Goal: Information Seeking & Learning: Understand process/instructions

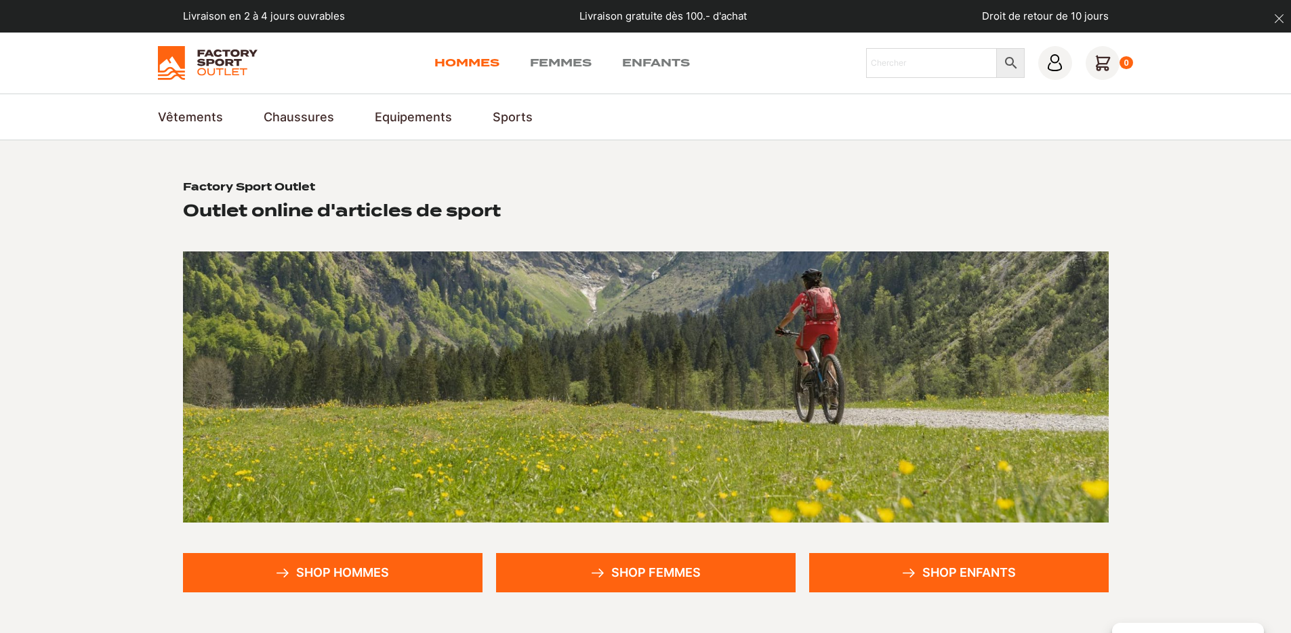
click at [458, 64] on link "Hommes" at bounding box center [467, 63] width 65 height 16
click at [1176, 401] on section "Factory Sport Outlet Outlet online d'articles de sport Shop hommes Shop femmes …" at bounding box center [645, 386] width 1291 height 493
click at [592, 199] on div "Factory Sport Outlet Outlet online d'articles de sport" at bounding box center [461, 201] width 556 height 41
click at [1158, 186] on section "Factory Sport Outlet Outlet online d'articles de sport Shop hommes Shop femmes …" at bounding box center [645, 386] width 1291 height 493
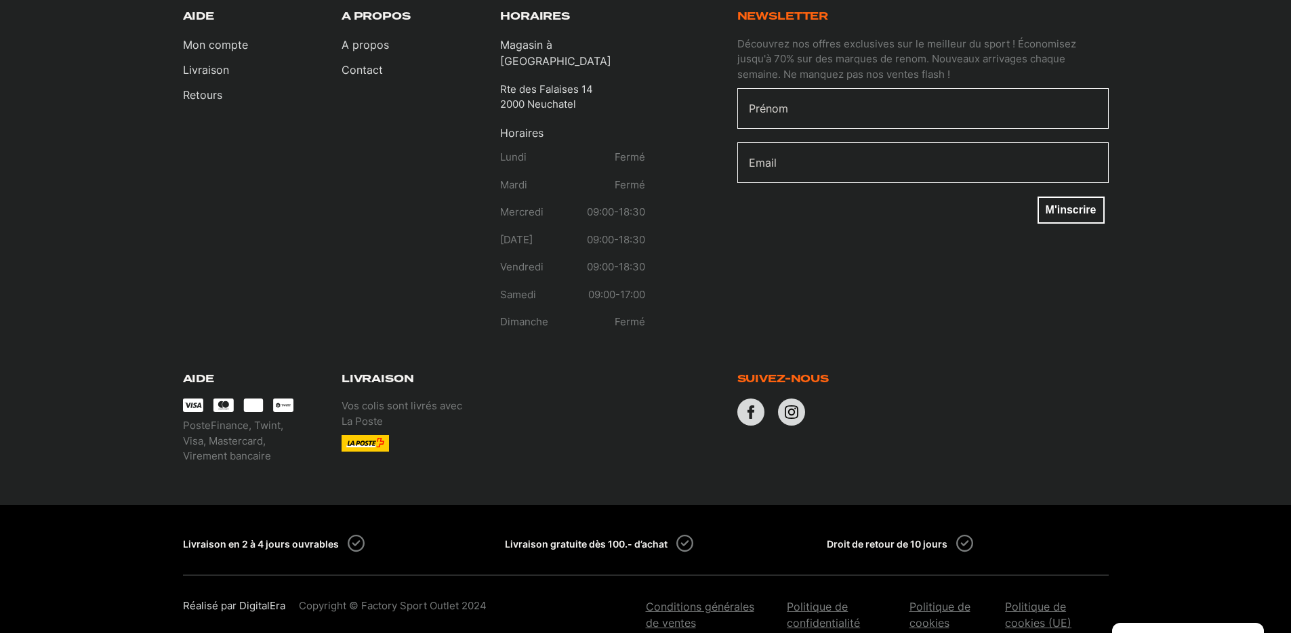
scroll to position [306, 0]
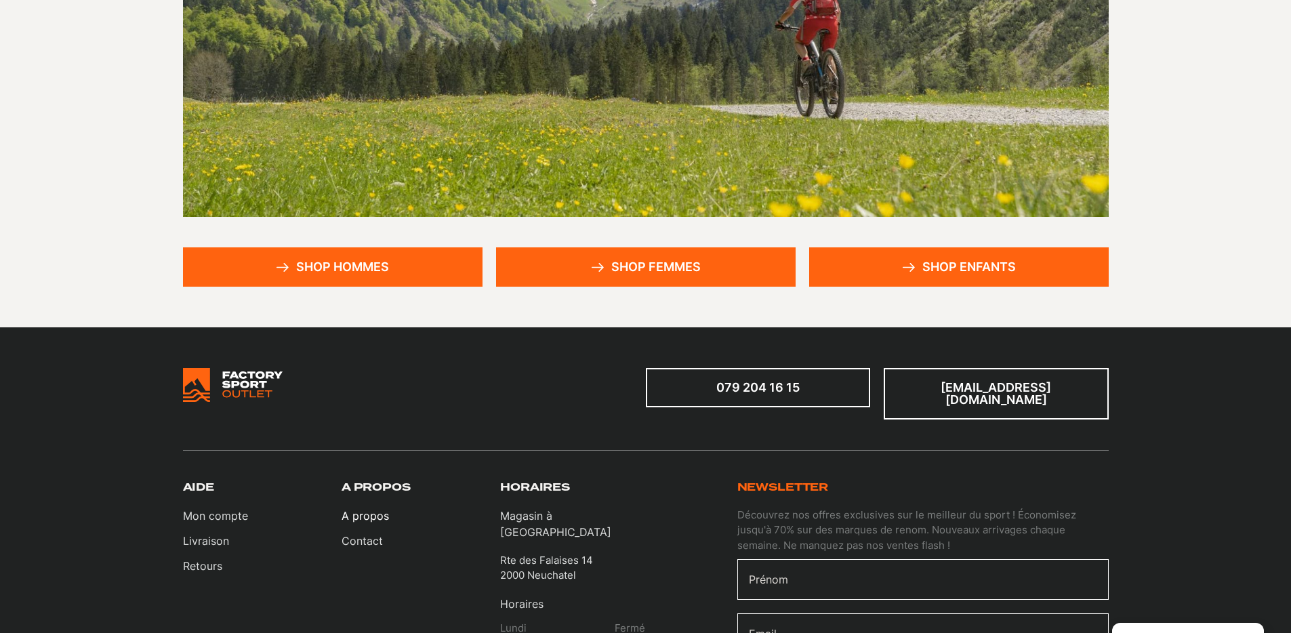
click at [374, 508] on link "A propos" at bounding box center [365, 516] width 47 height 16
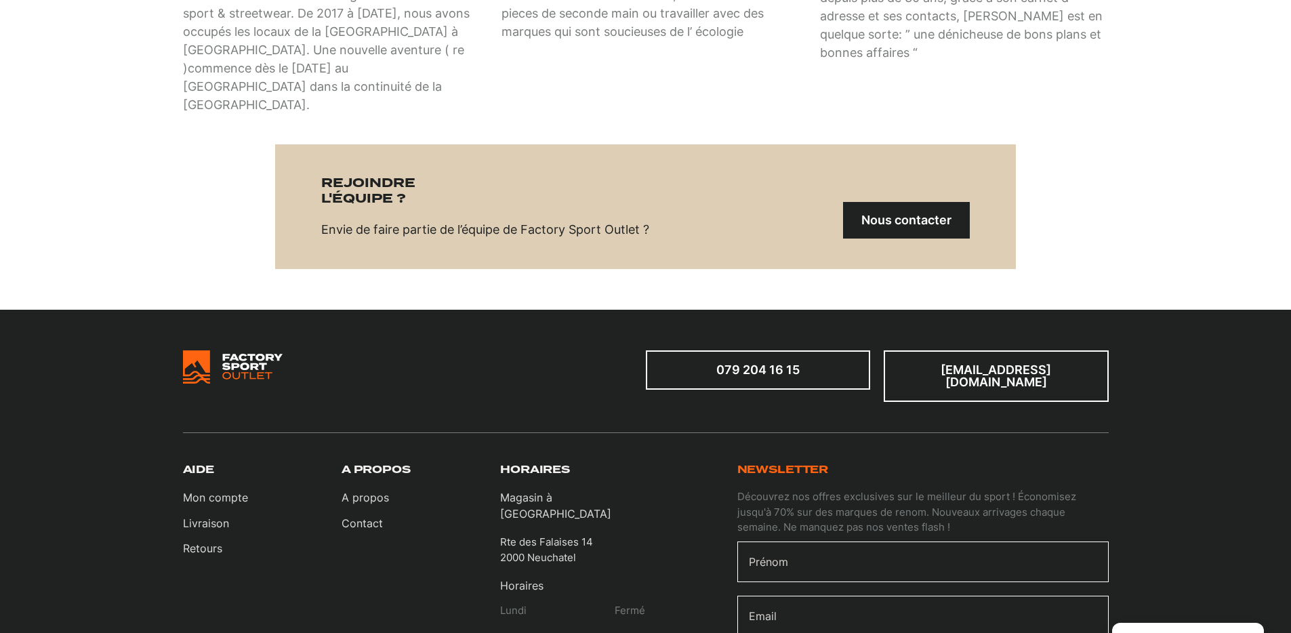
scroll to position [1290, 0]
click at [213, 515] on link "Livraison" at bounding box center [215, 523] width 65 height 16
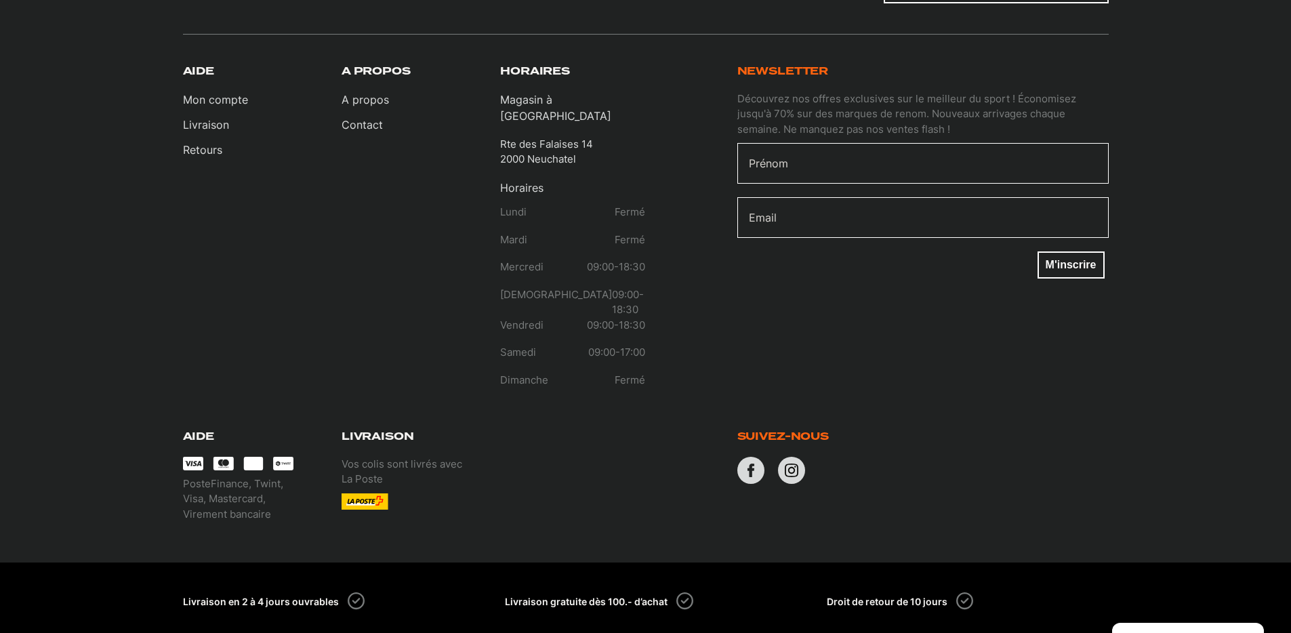
scroll to position [532, 0]
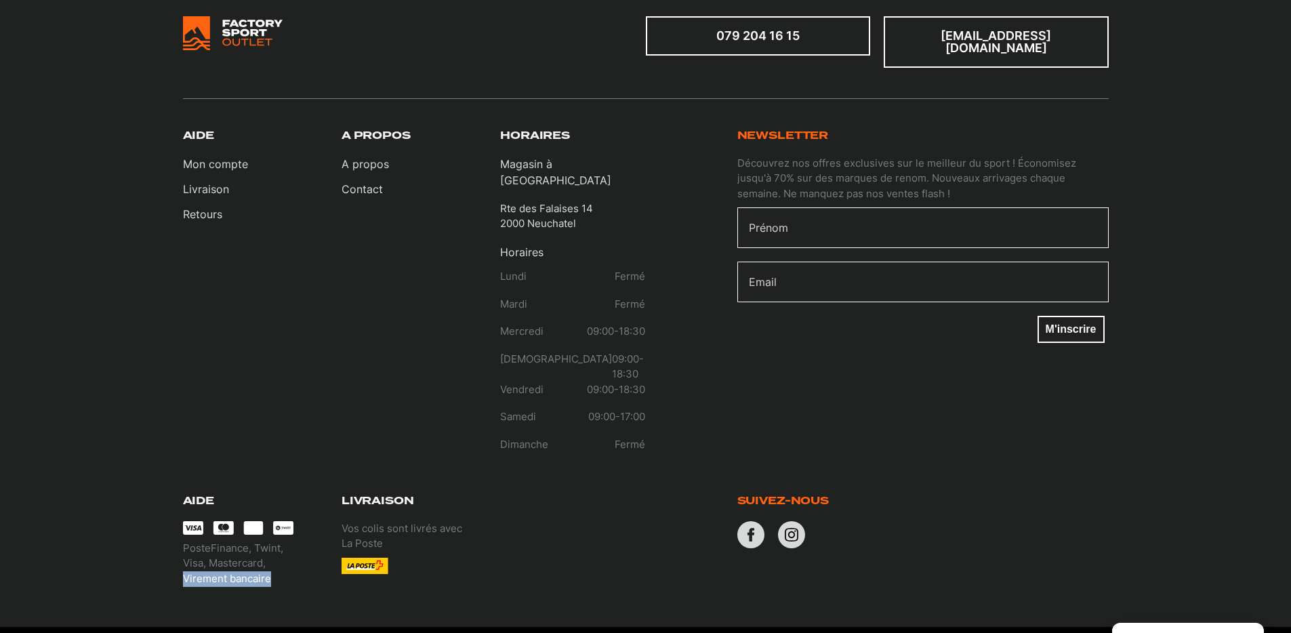
drag, startPoint x: 278, startPoint y: 546, endPoint x: 169, endPoint y: 546, distance: 108.5
click at [185, 555] on p "PosteFinance, Twint, Visa, Mastercard, Virement bancaire" at bounding box center [255, 564] width 145 height 46
drag, startPoint x: 218, startPoint y: 296, endPoint x: 231, endPoint y: 279, distance: 21.3
click at [221, 294] on div "Aide Mon compte Livraison Retours" at bounding box center [255, 296] width 145 height 335
click at [207, 181] on link "Livraison" at bounding box center [215, 189] width 65 height 16
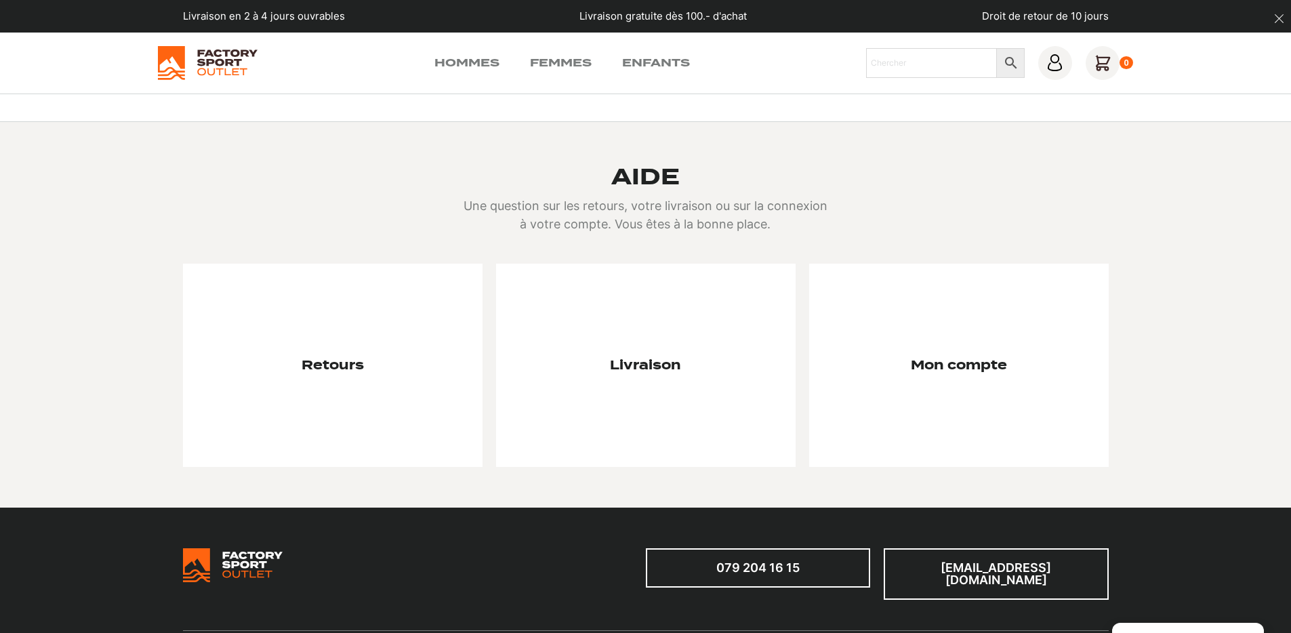
click at [201, 54] on img at bounding box center [208, 63] width 100 height 34
